Goal: Information Seeking & Learning: Find specific fact

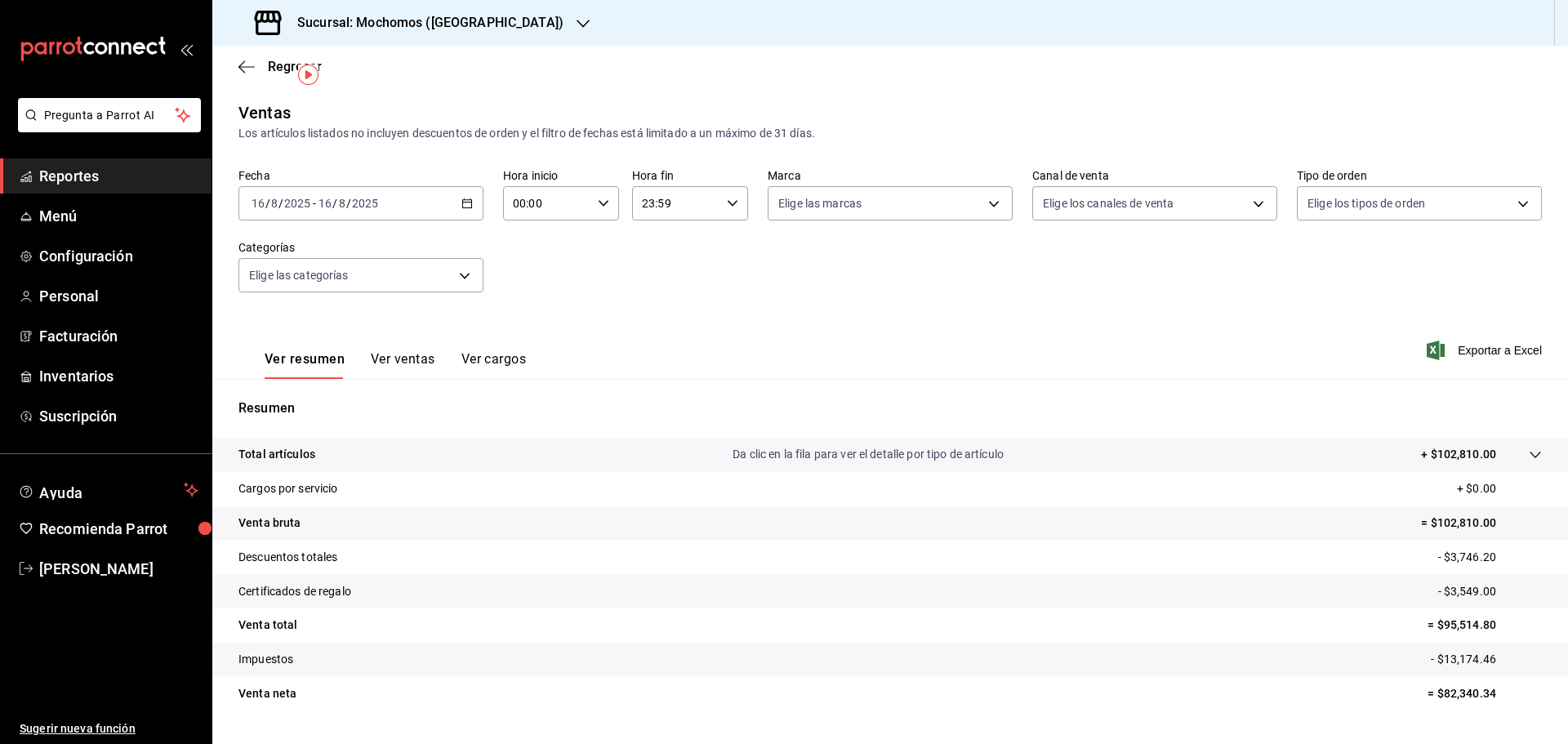
scroll to position [38, 0]
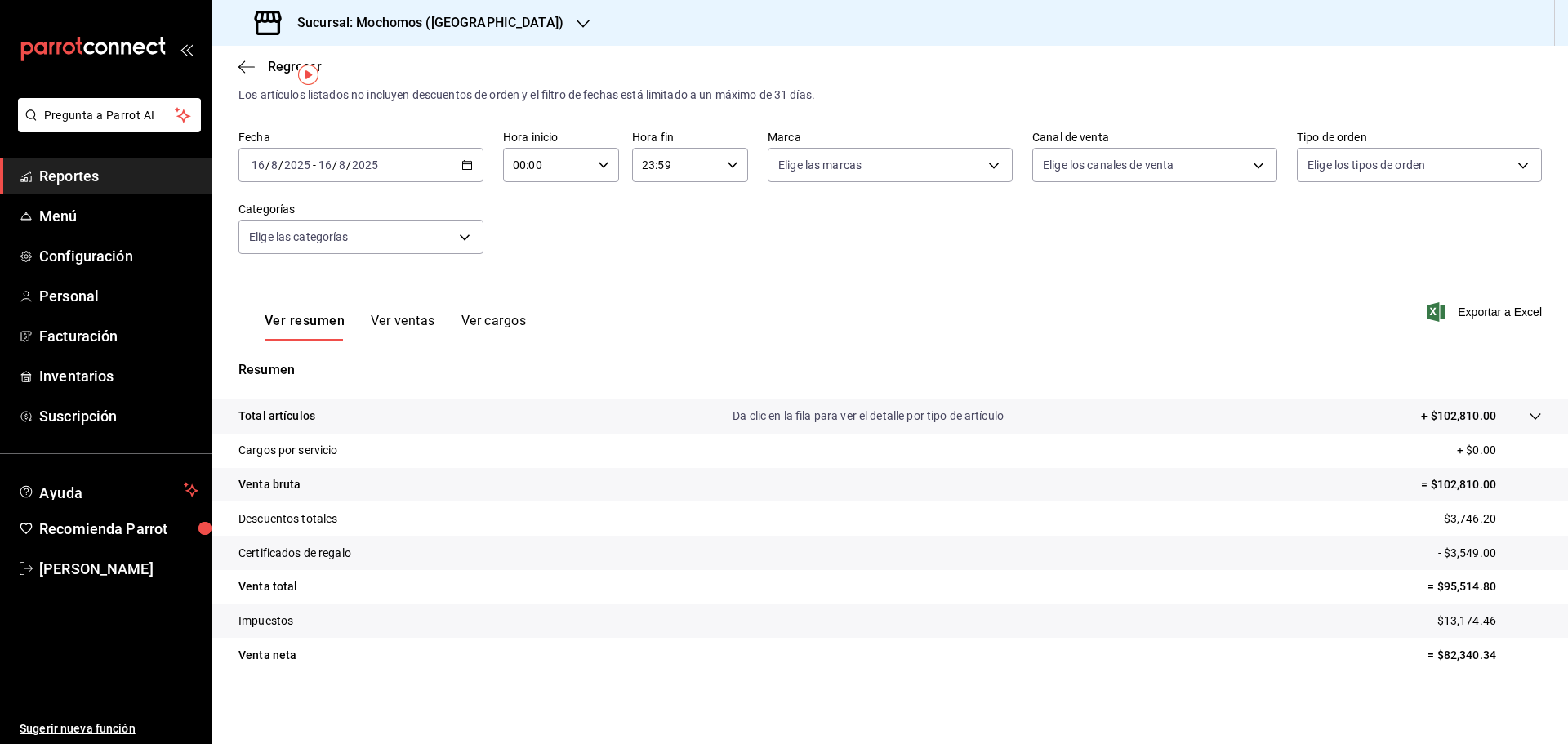
click at [358, 40] on div "Sucursal: Mochomos ([GEOGRAPHIC_DATA])" at bounding box center [411, 23] width 371 height 46
click at [305, 114] on span "Ryoshi ([GEOGRAPHIC_DATA])" at bounding box center [304, 107] width 158 height 17
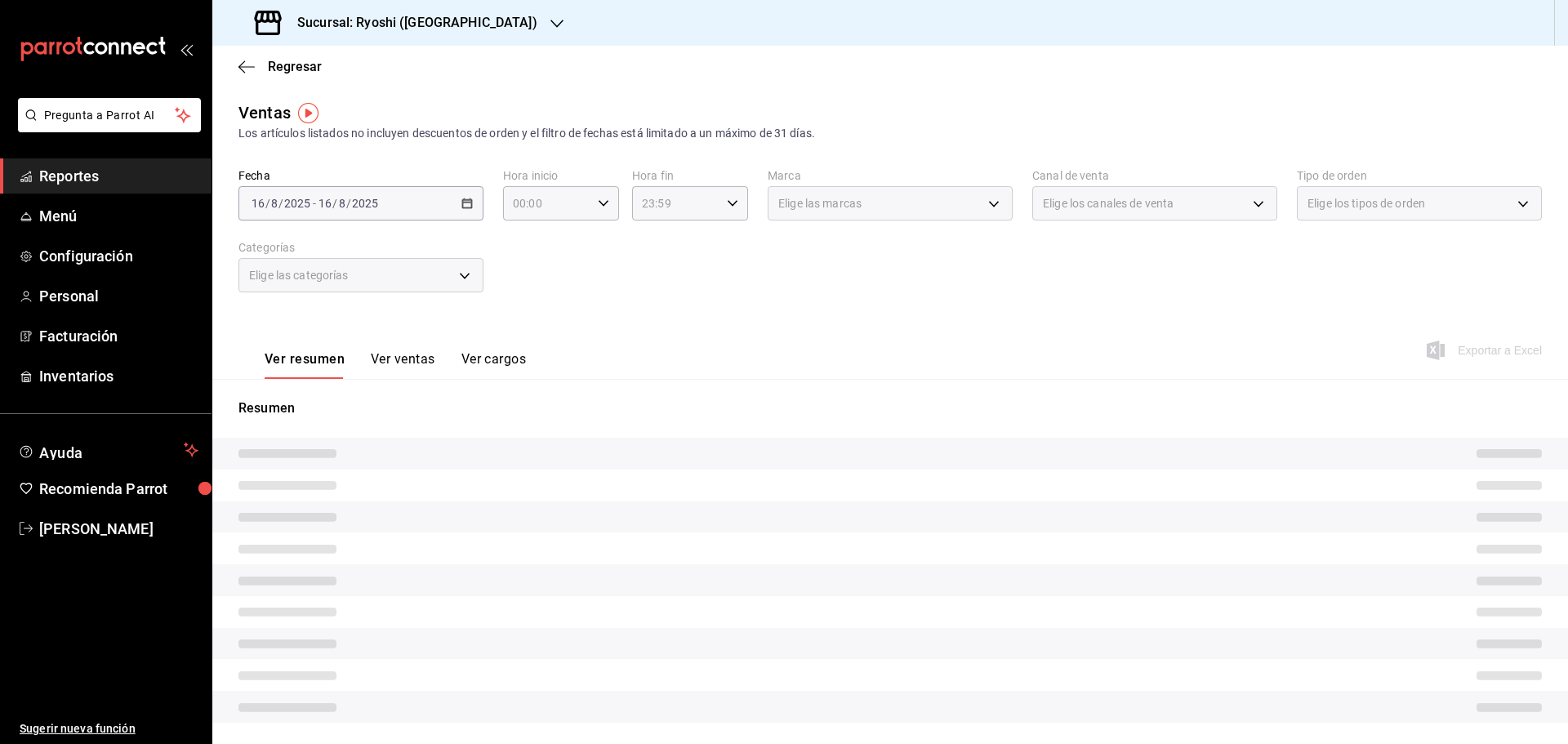
click at [342, 15] on h3 "Sucursal: Ryoshi ([GEOGRAPHIC_DATA])" at bounding box center [410, 23] width 253 height 19
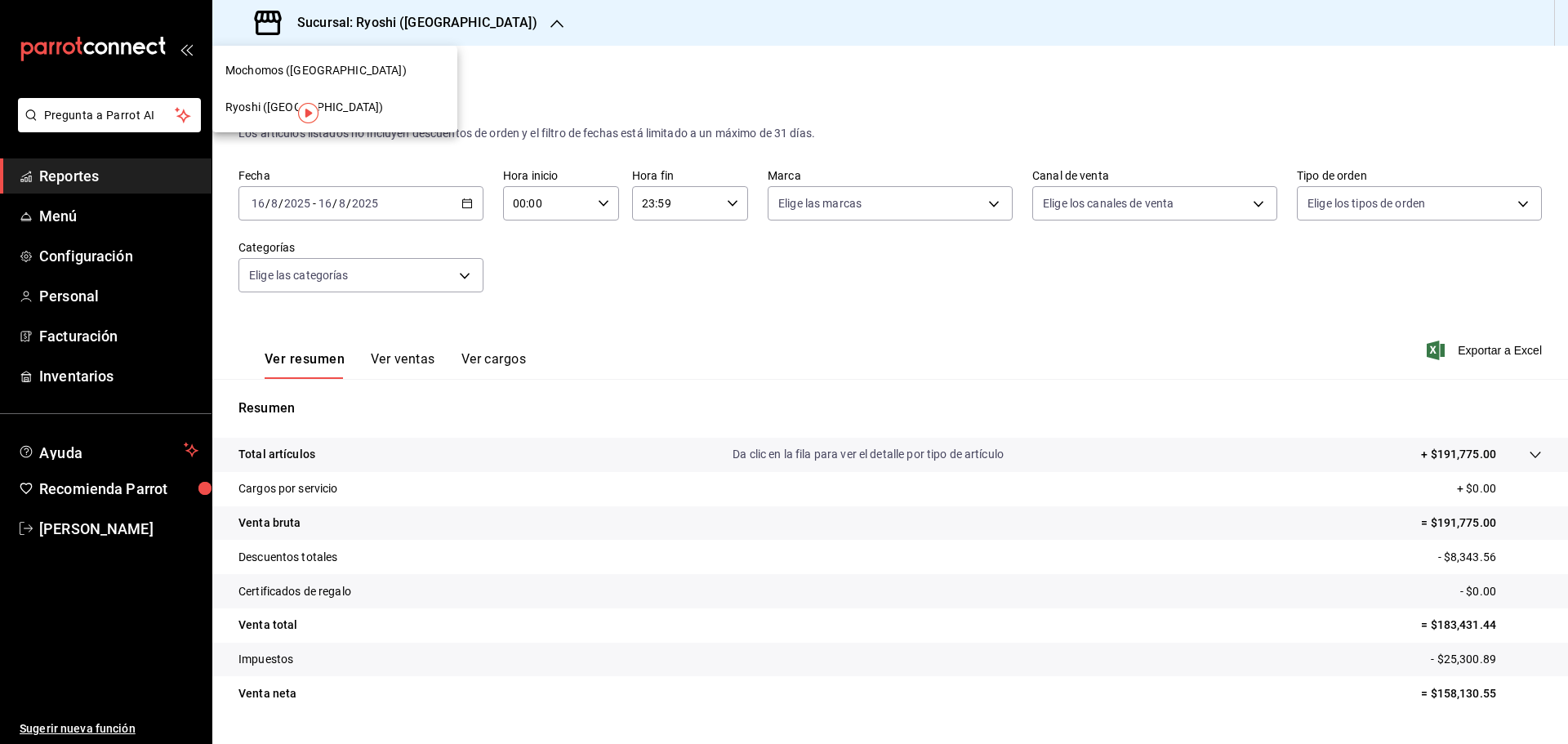
click at [317, 63] on span "Mochomos ([GEOGRAPHIC_DATA])" at bounding box center [316, 71] width 182 height 17
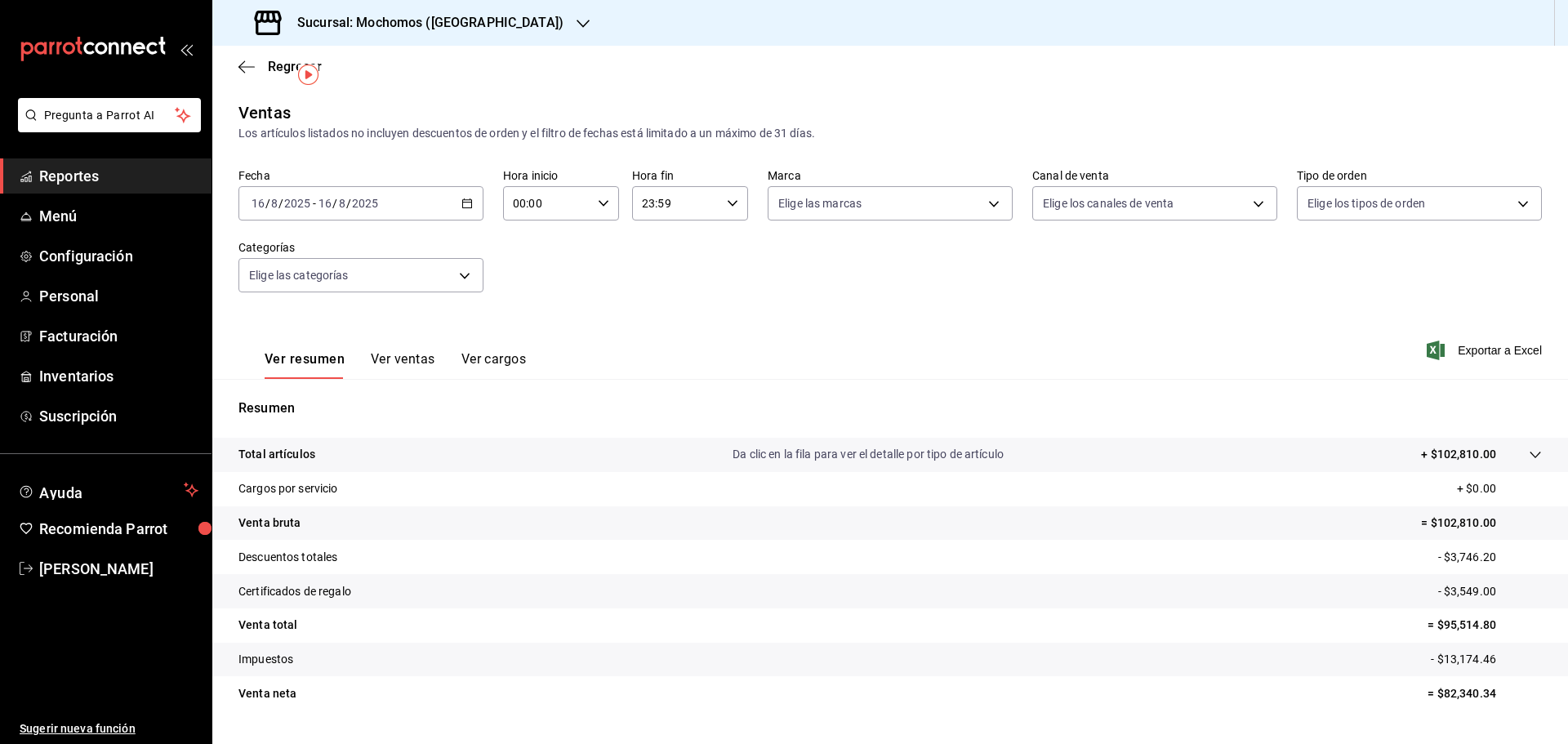
scroll to position [38, 0]
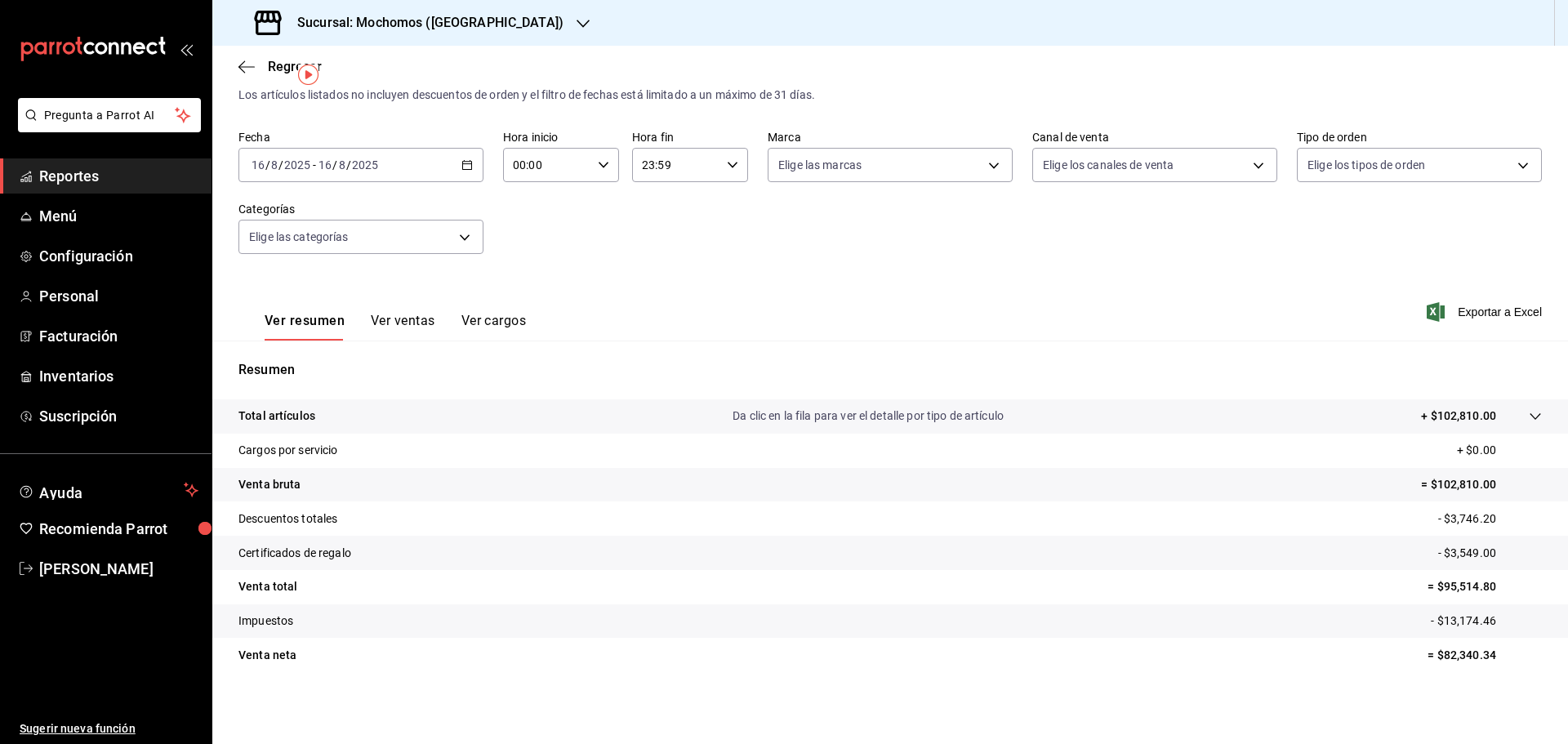
click at [364, 170] on input "2025" at bounding box center [364, 165] width 28 height 13
click at [650, 276] on div "Ver resumen Ver ventas Ver cargos Exportar a Excel" at bounding box center [890, 307] width 1356 height 67
click at [599, 160] on icon "button" at bounding box center [603, 165] width 11 height 11
click at [462, 158] on div at bounding box center [784, 372] width 1568 height 744
click at [462, 173] on div "[DATE] [DATE] - [DATE] [DATE]" at bounding box center [360, 165] width 245 height 34
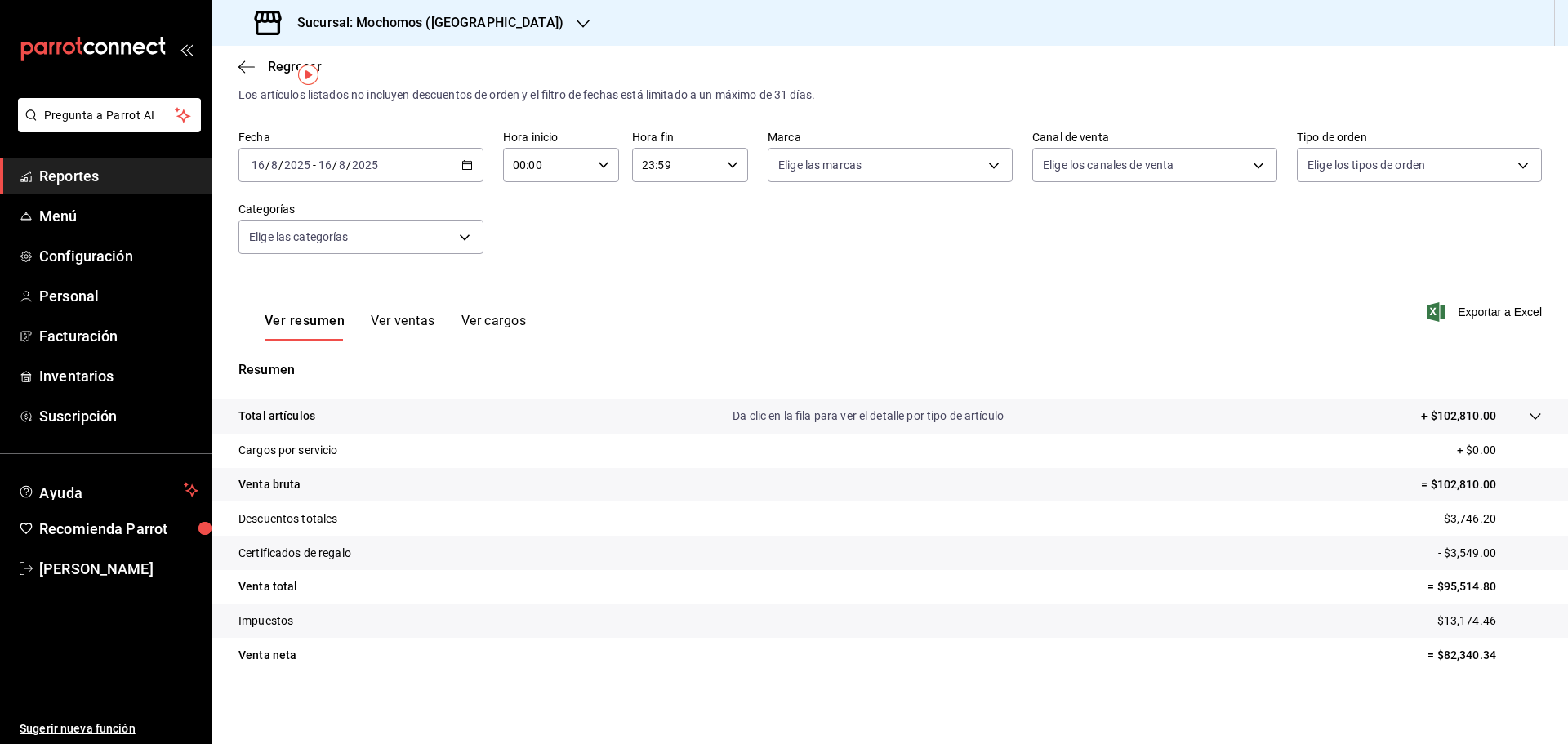
click at [395, 160] on div "[DATE] [DATE] - [DATE] [DATE]" at bounding box center [360, 165] width 245 height 34
click at [331, 357] on span "Rango de fechas" at bounding box center [316, 361] width 126 height 17
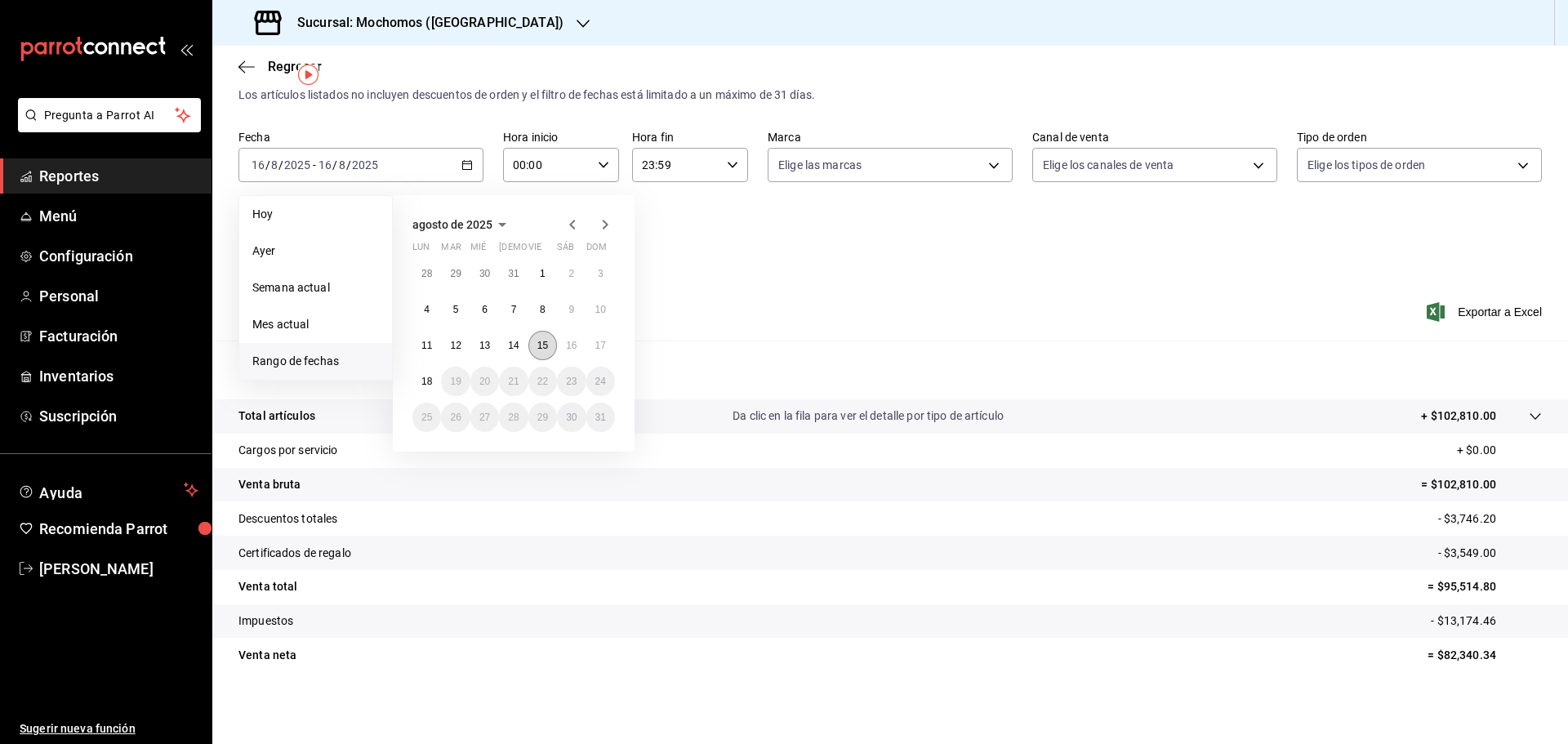
click at [541, 354] on button "15" at bounding box center [543, 345] width 29 height 30
click at [541, 353] on button "15" at bounding box center [543, 345] width 29 height 30
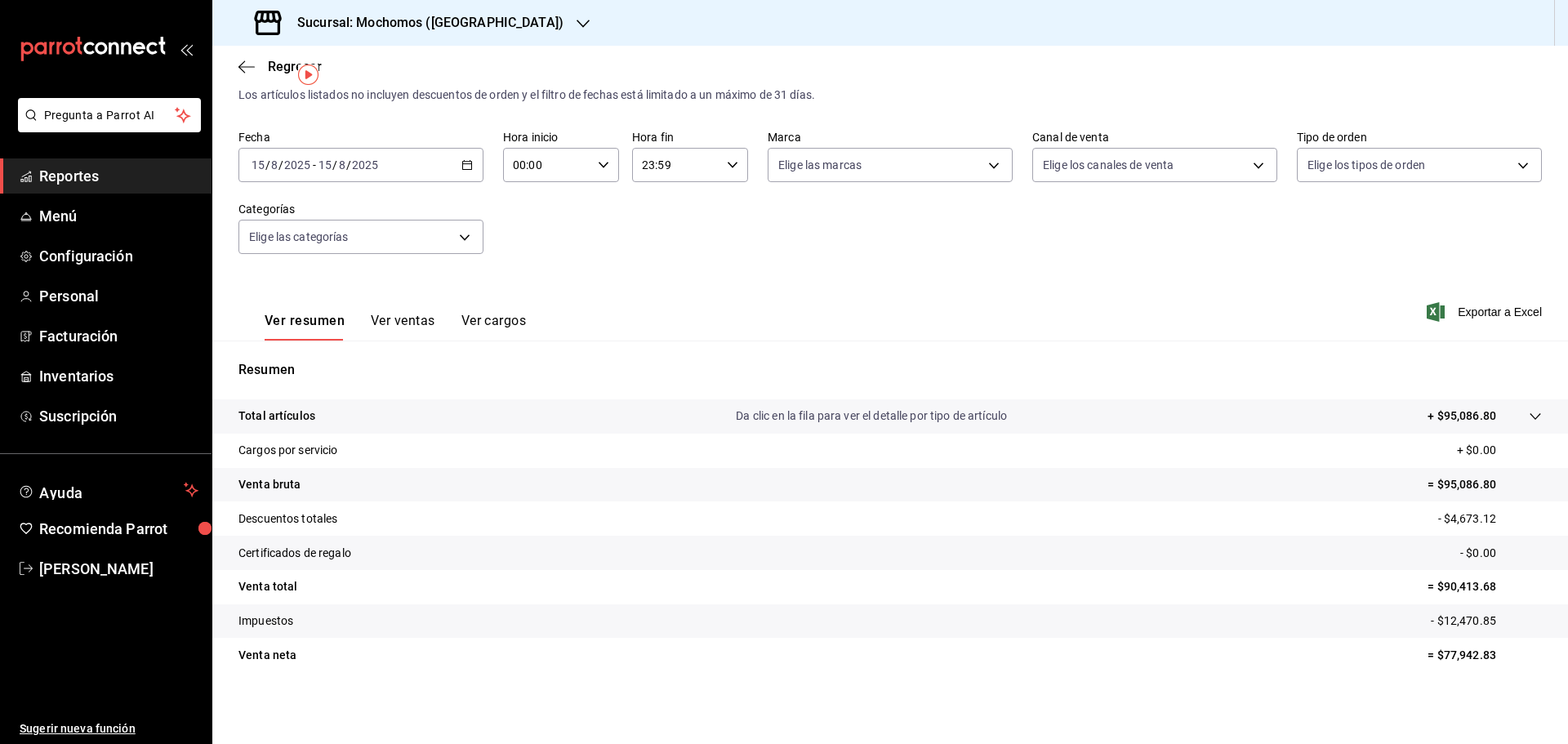
click at [362, 166] on input "2025" at bounding box center [364, 165] width 28 height 13
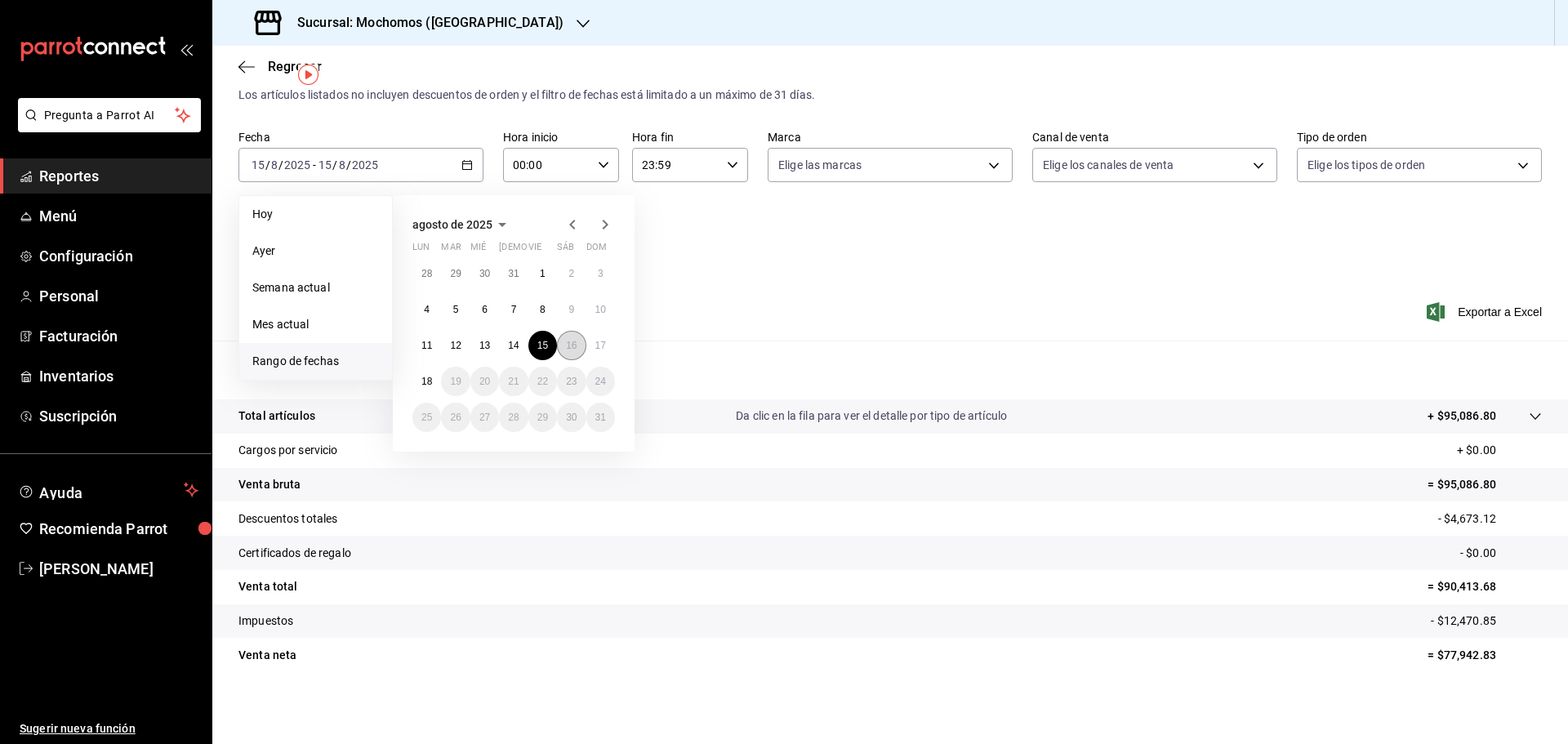
click at [567, 343] on abbr "16" at bounding box center [571, 345] width 11 height 11
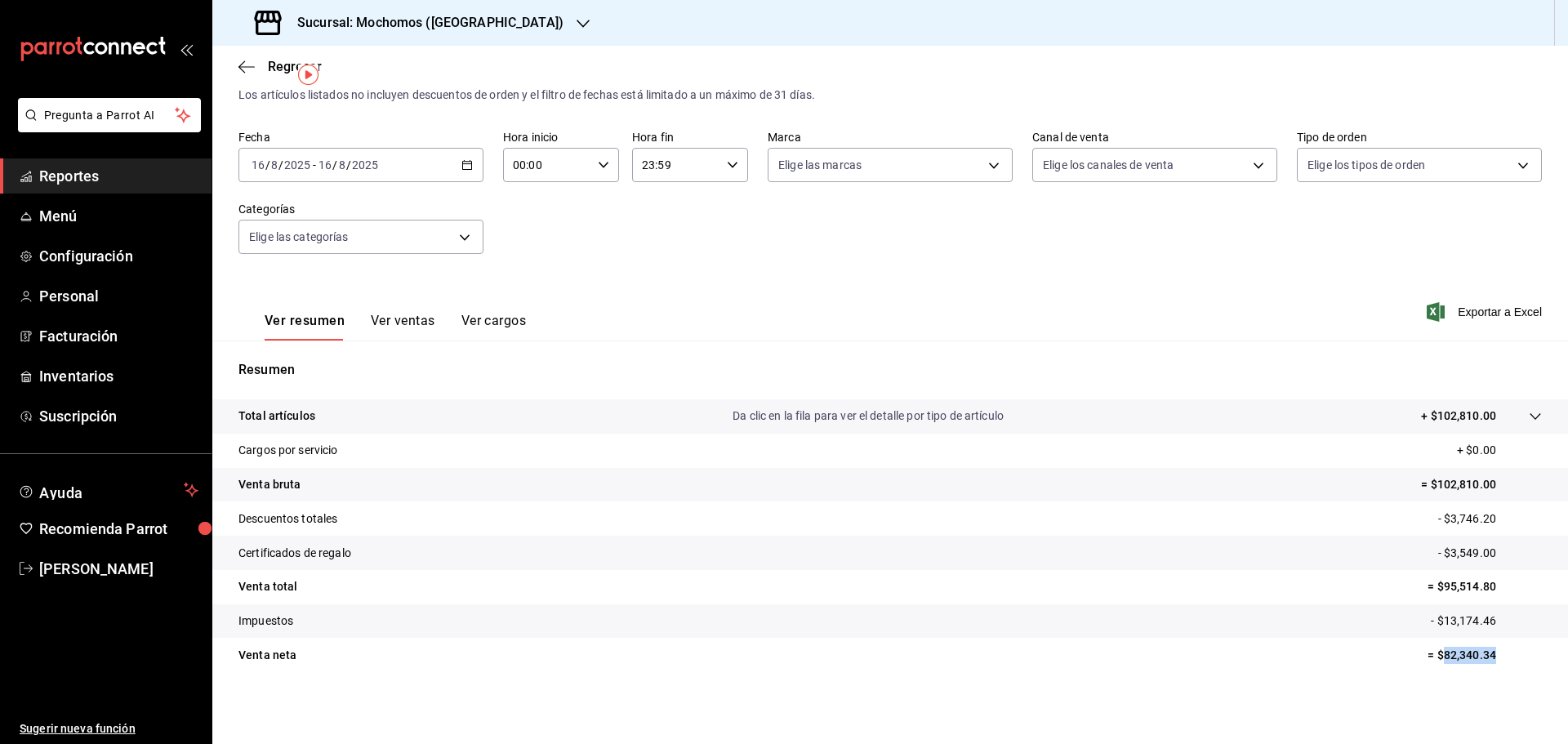
drag, startPoint x: 1432, startPoint y: 655, endPoint x: 1503, endPoint y: 656, distance: 71.0
click at [1503, 656] on p "= $82,340.34" at bounding box center [1485, 655] width 115 height 17
copy p "82,340.34"
click at [446, 163] on div "[DATE] [DATE] - [DATE] [DATE]" at bounding box center [360, 165] width 245 height 34
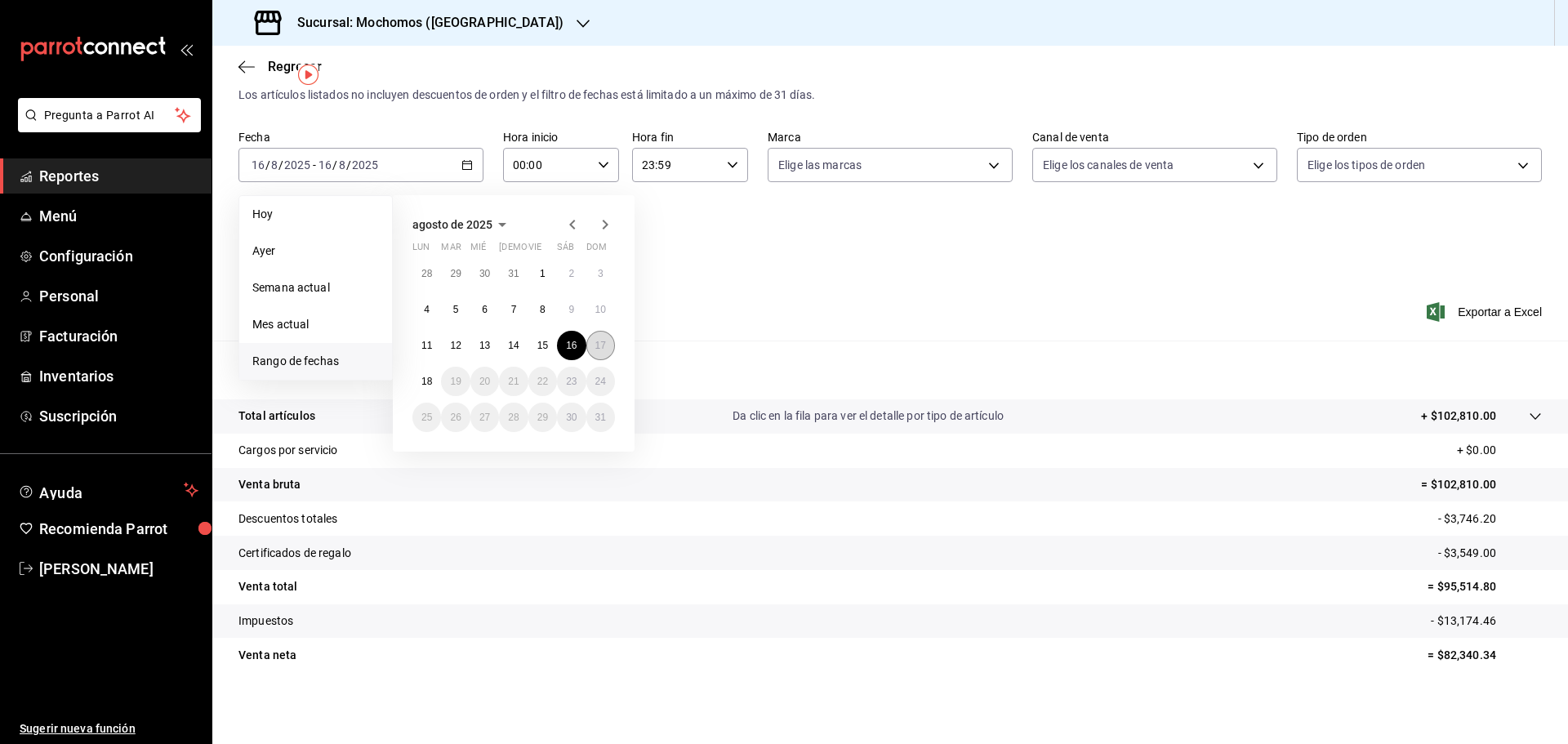
click at [604, 339] on button "17" at bounding box center [600, 345] width 29 height 30
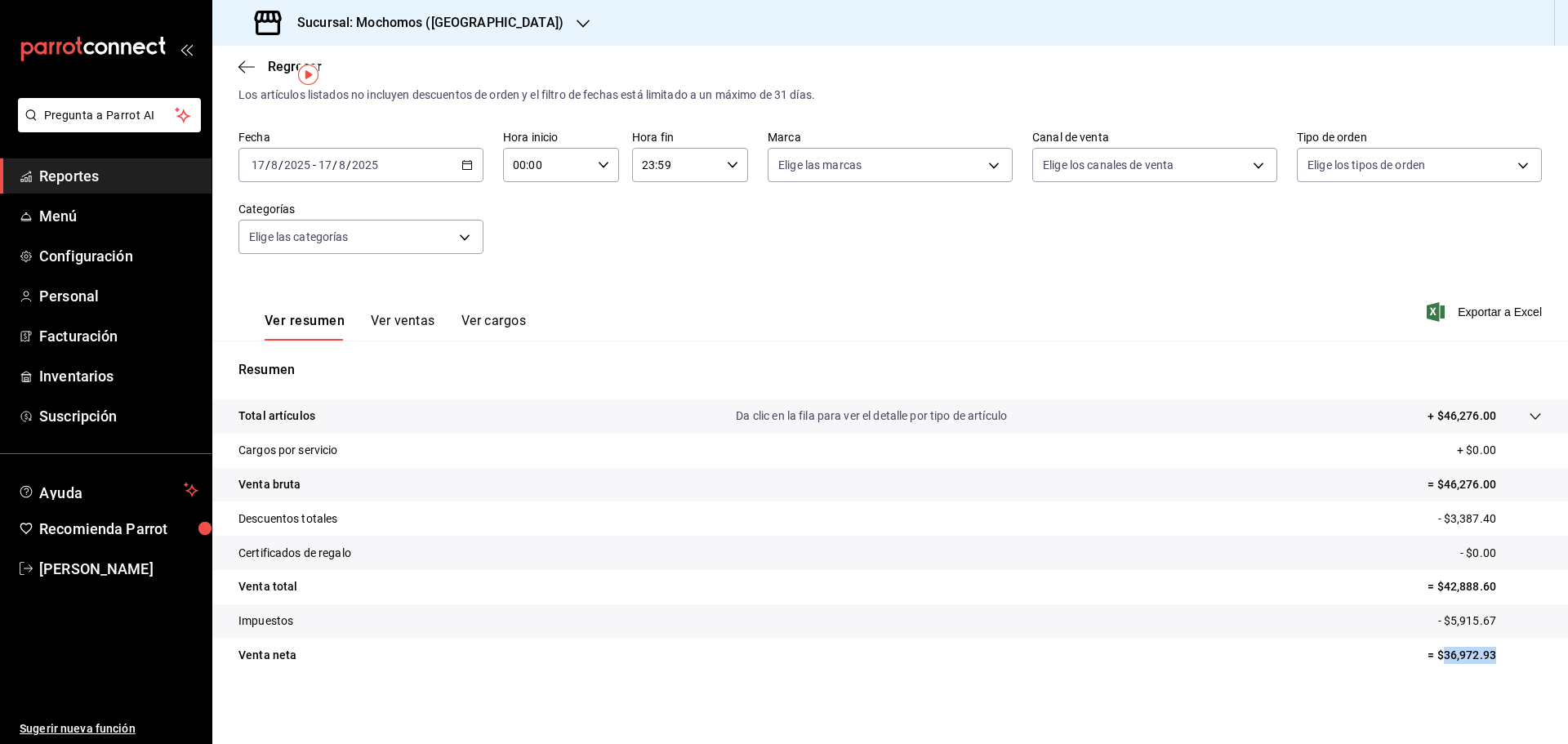
drag, startPoint x: 1434, startPoint y: 651, endPoint x: 1488, endPoint y: 659, distance: 54.6
click at [1488, 659] on p "= $36,972.93" at bounding box center [1485, 655] width 115 height 17
copy p "36,972.93"
drag, startPoint x: 1367, startPoint y: 248, endPoint x: 1367, endPoint y: 255, distance: 7.0
click at [1367, 255] on div "Fecha [DATE] [DATE] - [DATE] [DATE] Hora inicio 00:00 Hora inicio Hora fin 23:5…" at bounding box center [889, 202] width 1303 height 143
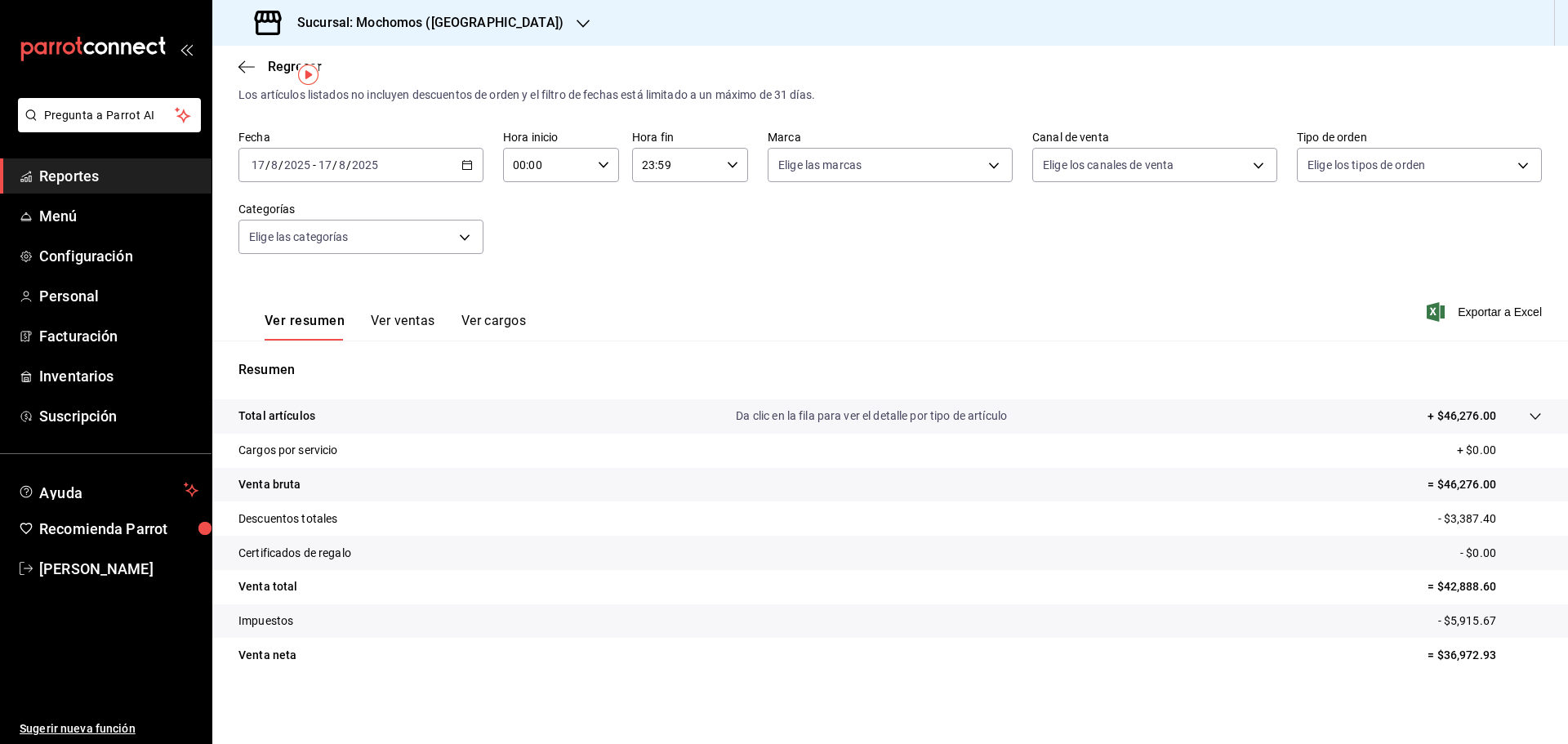
click at [1367, 255] on div "Fecha [DATE] [DATE] - [DATE] [DATE] Hora inicio 00:00 Hora inicio Hora fin 23:5…" at bounding box center [889, 202] width 1303 height 143
